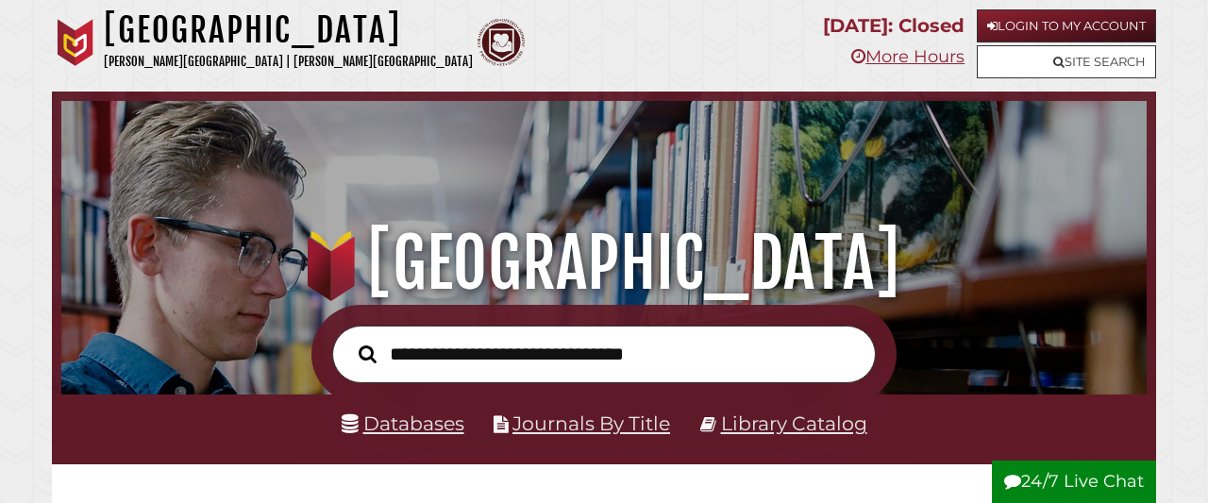
scroll to position [614, 1076]
click at [426, 431] on link "Databases" at bounding box center [403, 423] width 123 height 24
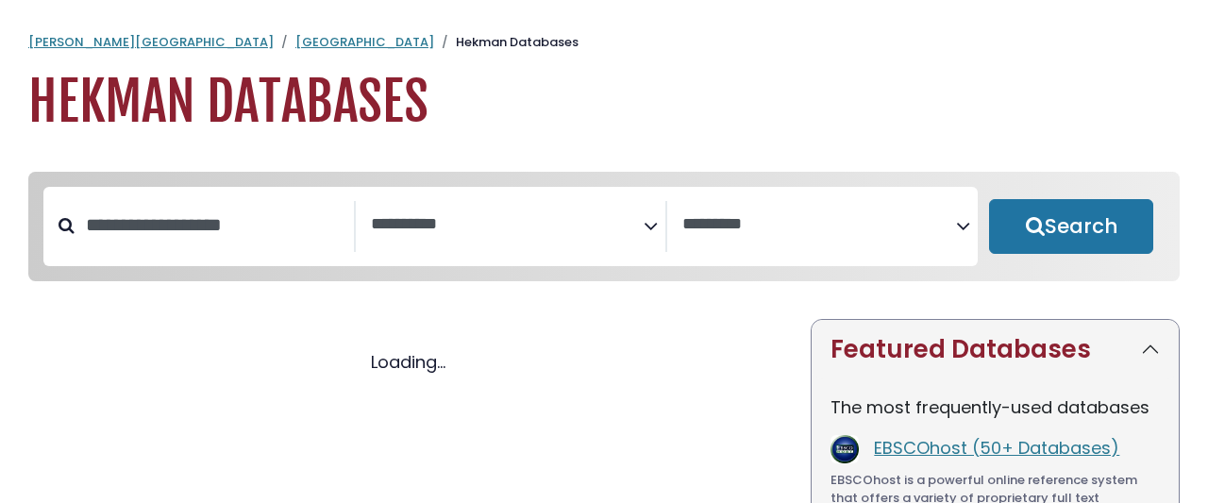
select select "Database Subject Filter"
select select "Database Vendors Filter"
select select "Database Subject Filter"
select select "Database Vendors Filter"
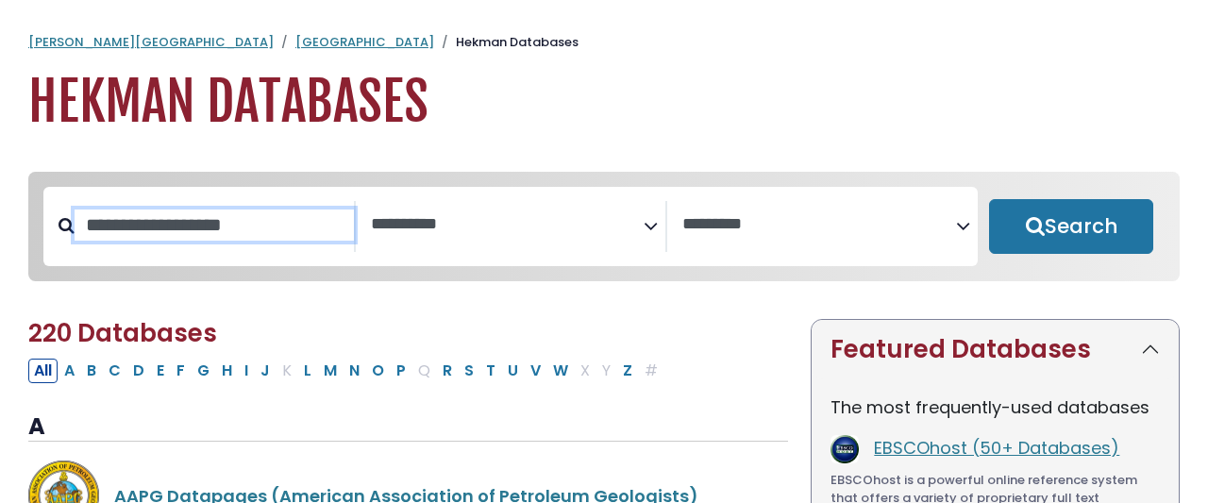
click at [279, 209] on input "Search database by title or keyword" at bounding box center [214, 224] width 279 height 31
type input "****"
click at [989, 199] on button "Search" at bounding box center [1071, 226] width 164 height 55
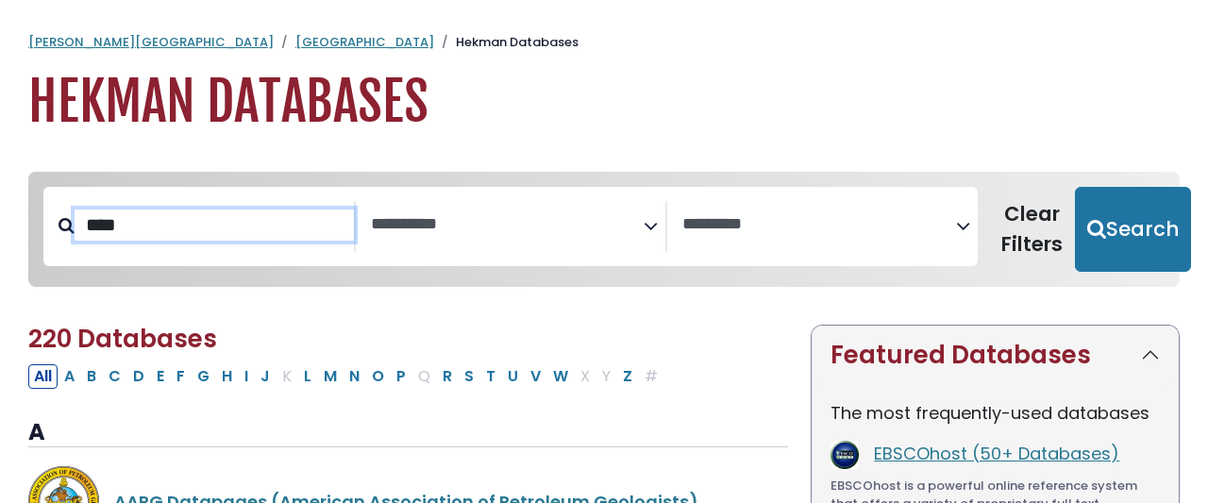
select select "Database Subject Filter"
select select "Database Vendors Filter"
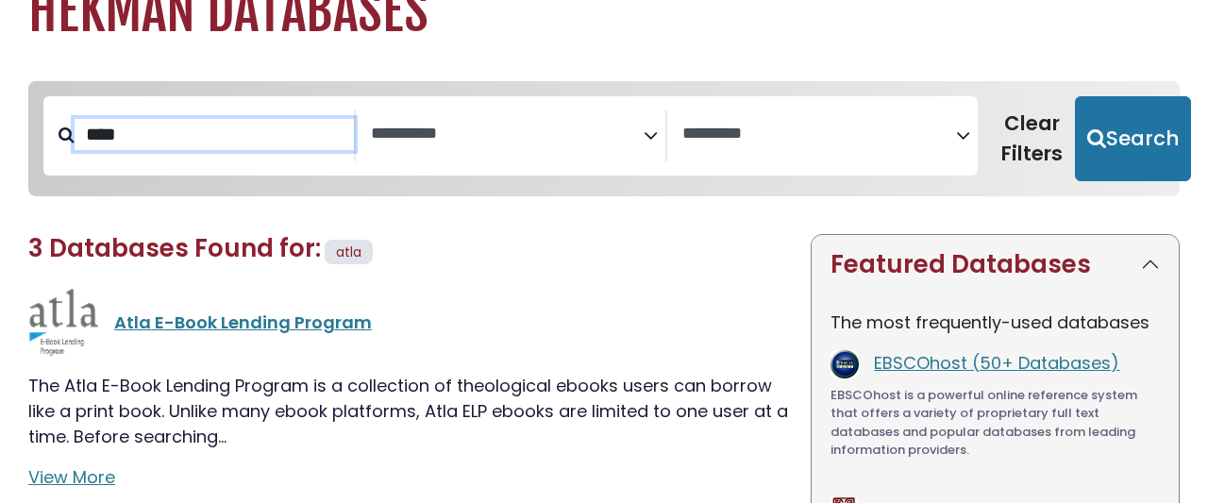
scroll to position [272, 0]
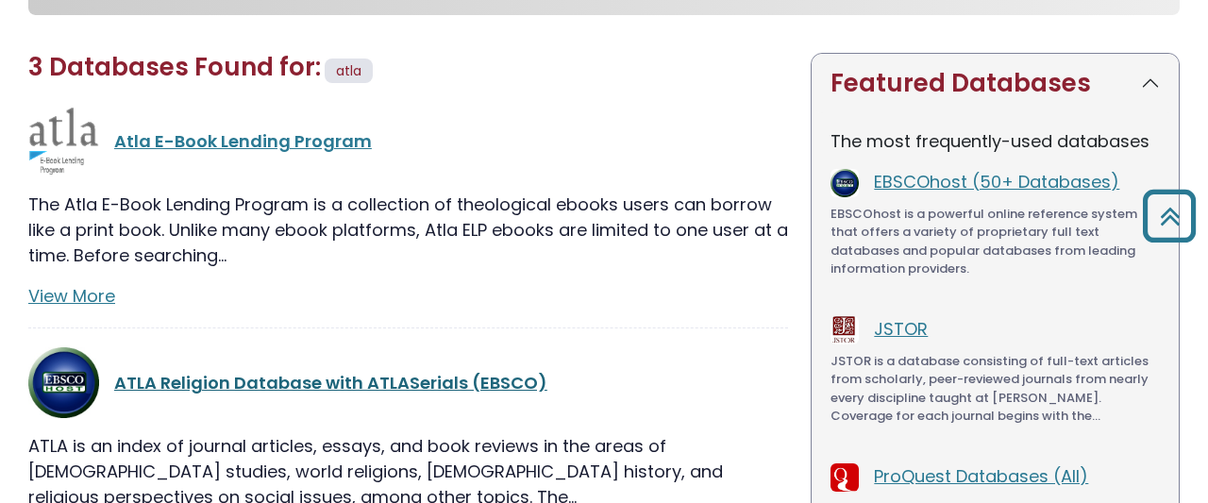
click at [175, 371] on link "ATLA Religion Database with ATLASerials (EBSCO)" at bounding box center [330, 383] width 433 height 24
